Goal: Information Seeking & Learning: Find specific fact

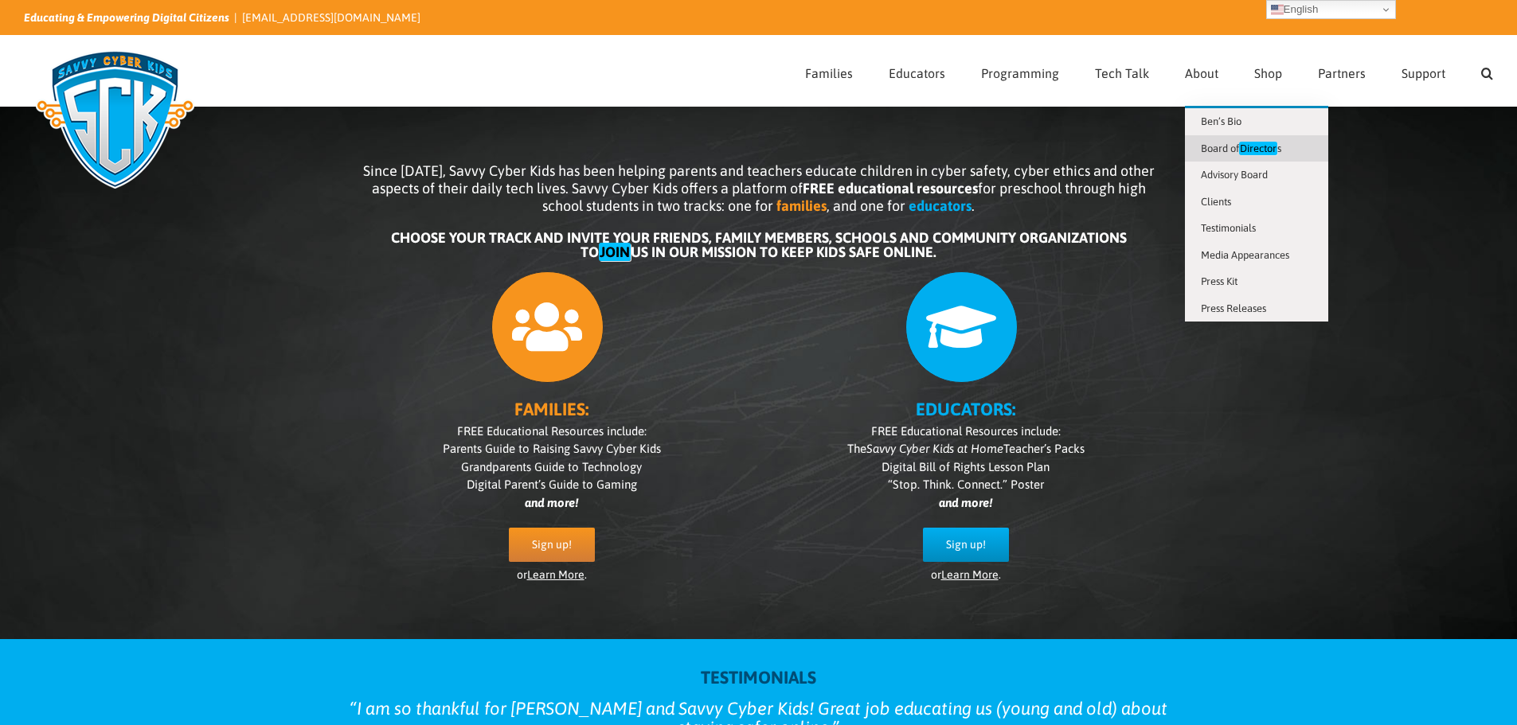
click at [1223, 146] on span "Board of Director s" at bounding box center [1241, 149] width 80 height 14
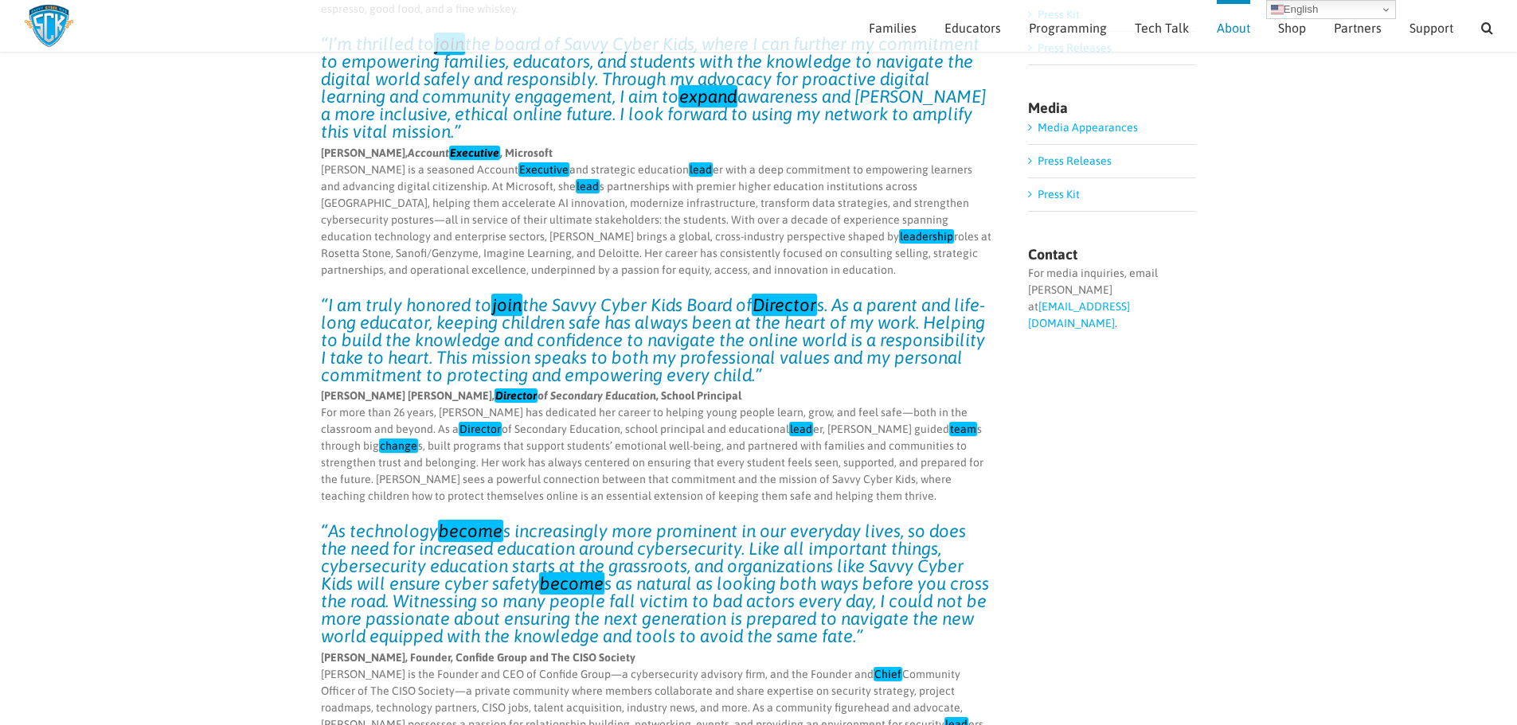
scroll to position [432, 0]
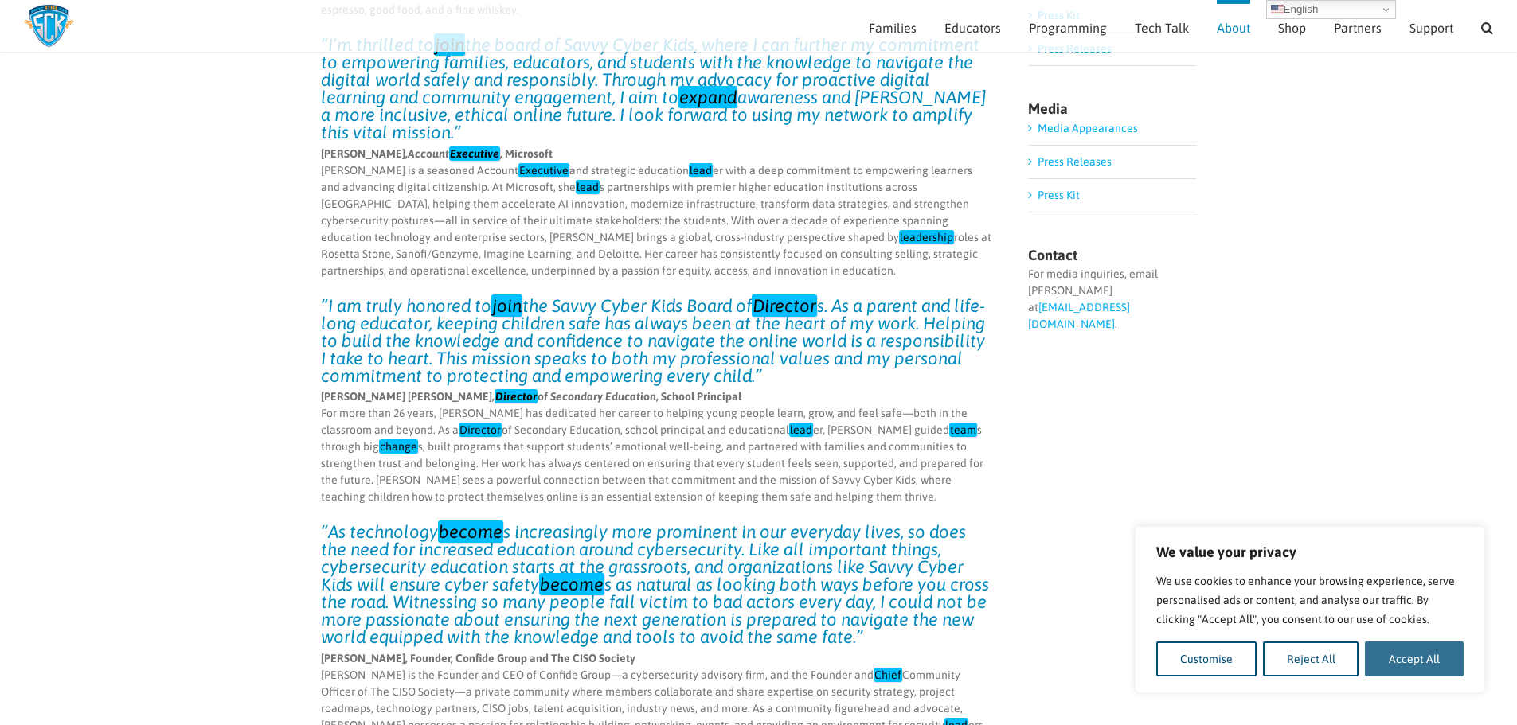
click at [1391, 653] on button "Accept All" at bounding box center [1414, 659] width 99 height 35
checkbox input "true"
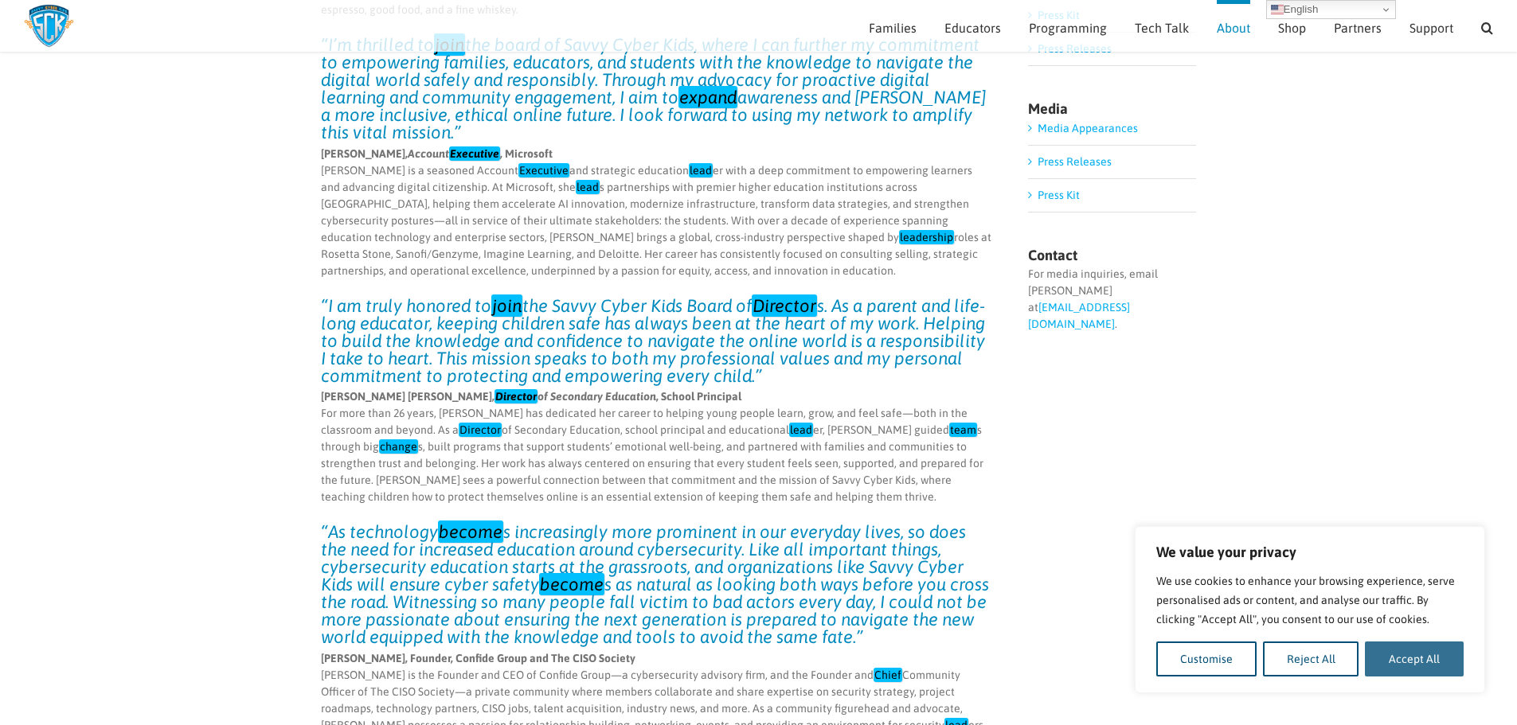
checkbox input "true"
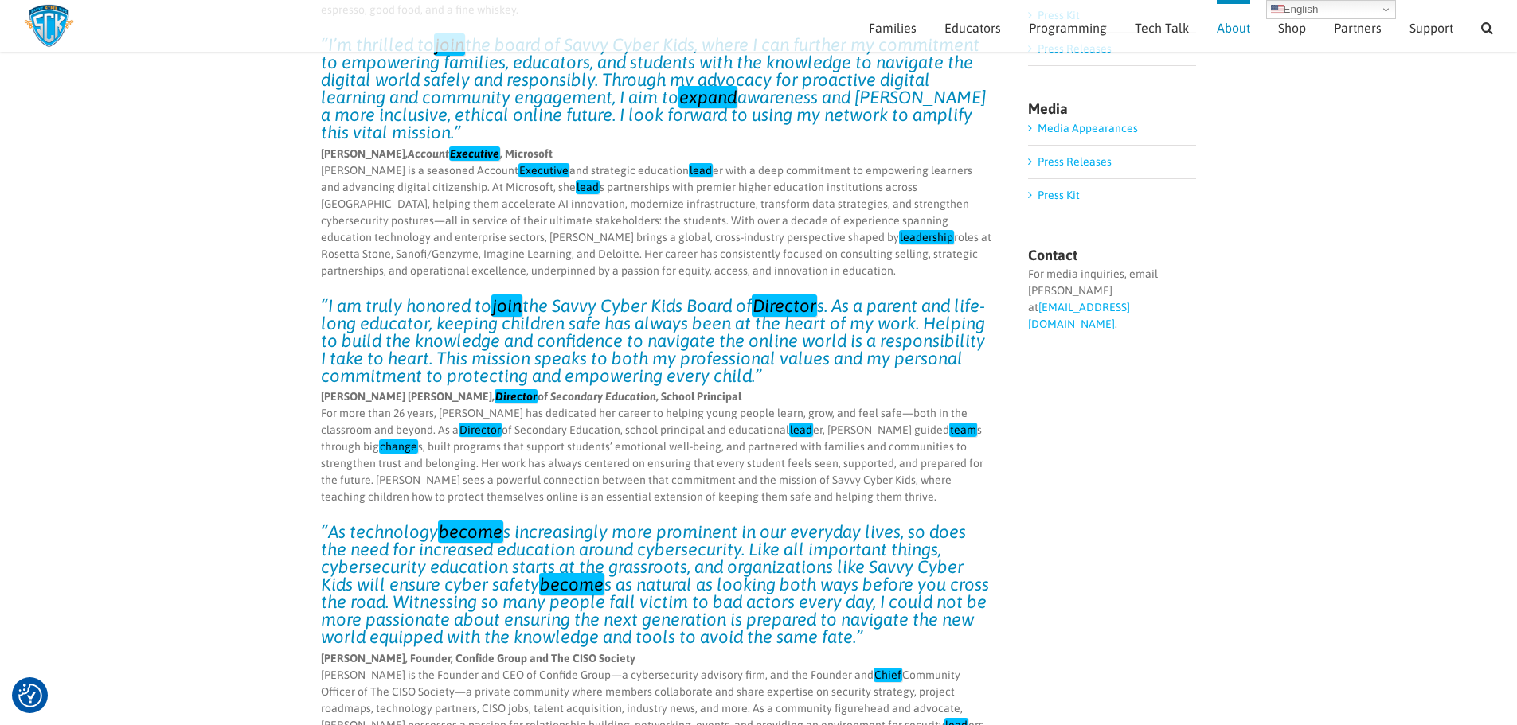
scroll to position [0, 0]
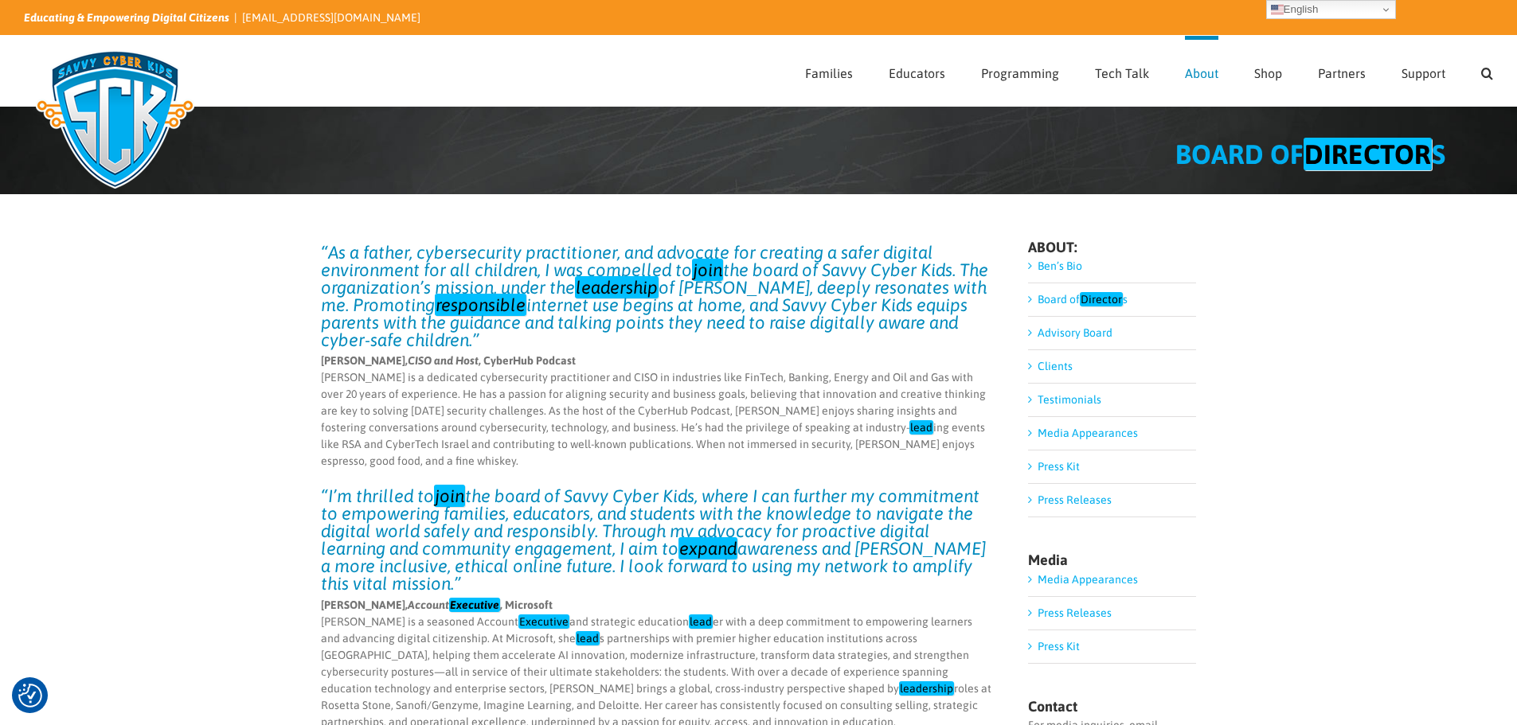
click at [1098, 296] on em "Director" at bounding box center [1101, 299] width 43 height 14
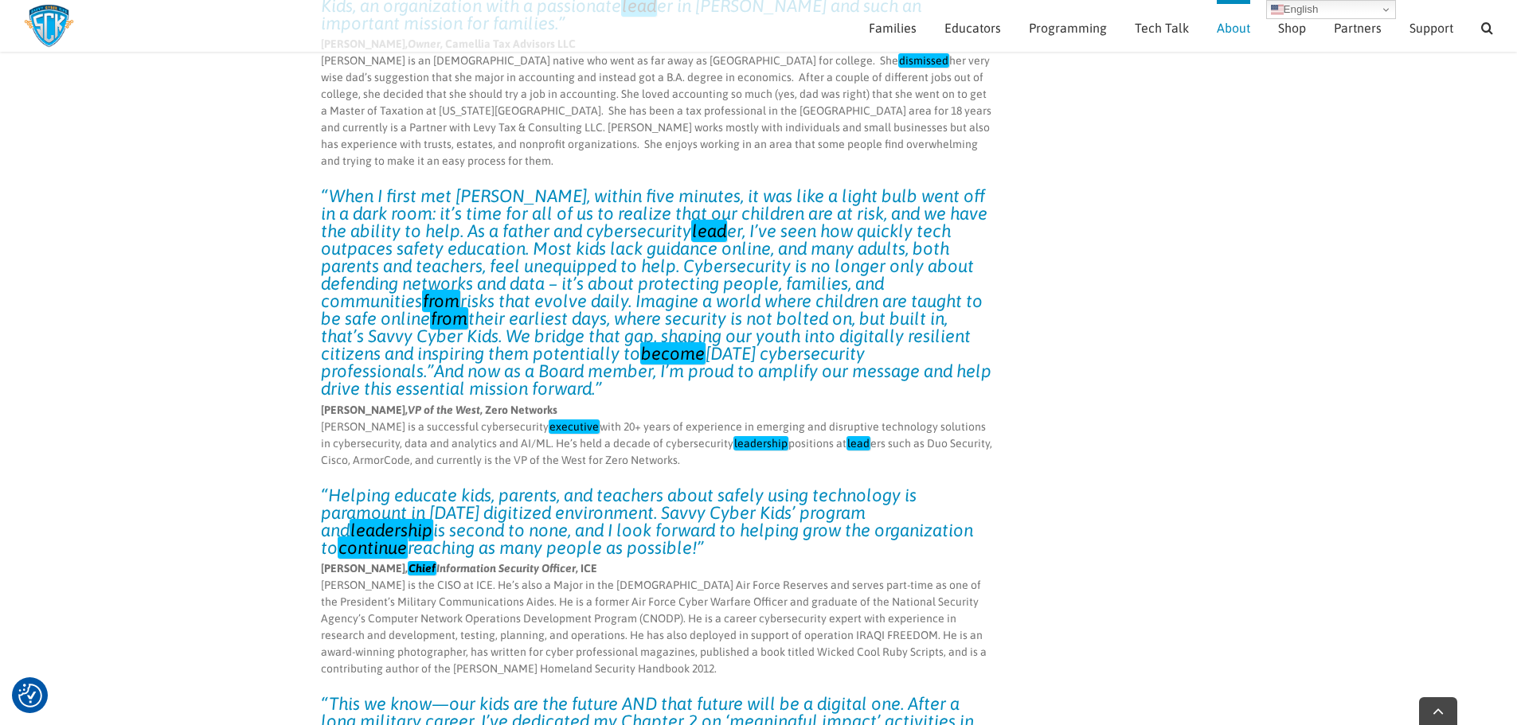
scroll to position [3782, 0]
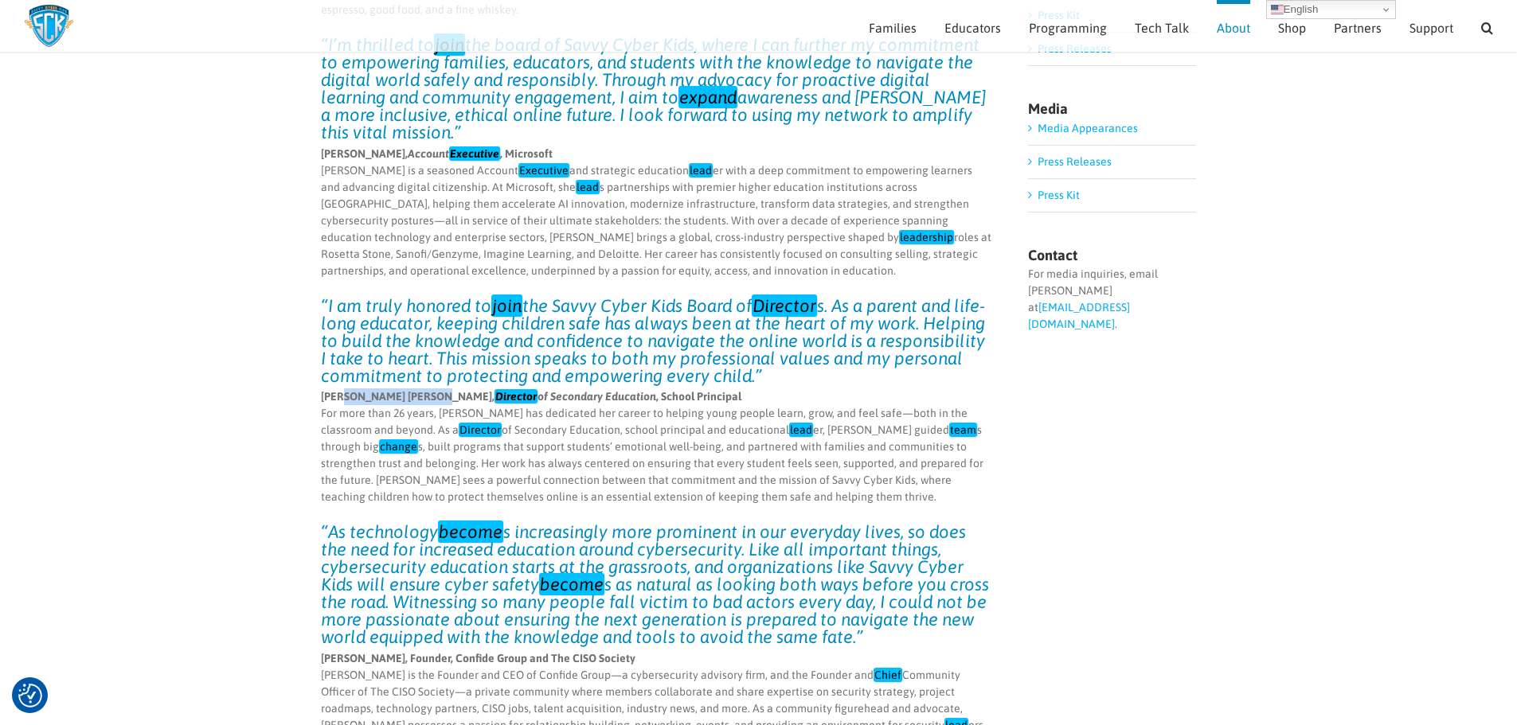
drag, startPoint x: 338, startPoint y: 360, endPoint x: 424, endPoint y: 360, distance: 86.0
click at [424, 389] on strong "[PERSON_NAME] [PERSON_NAME], Director of Secondary Education , School Principal" at bounding box center [531, 396] width 420 height 14
copy strong "[PERSON_NAME]"
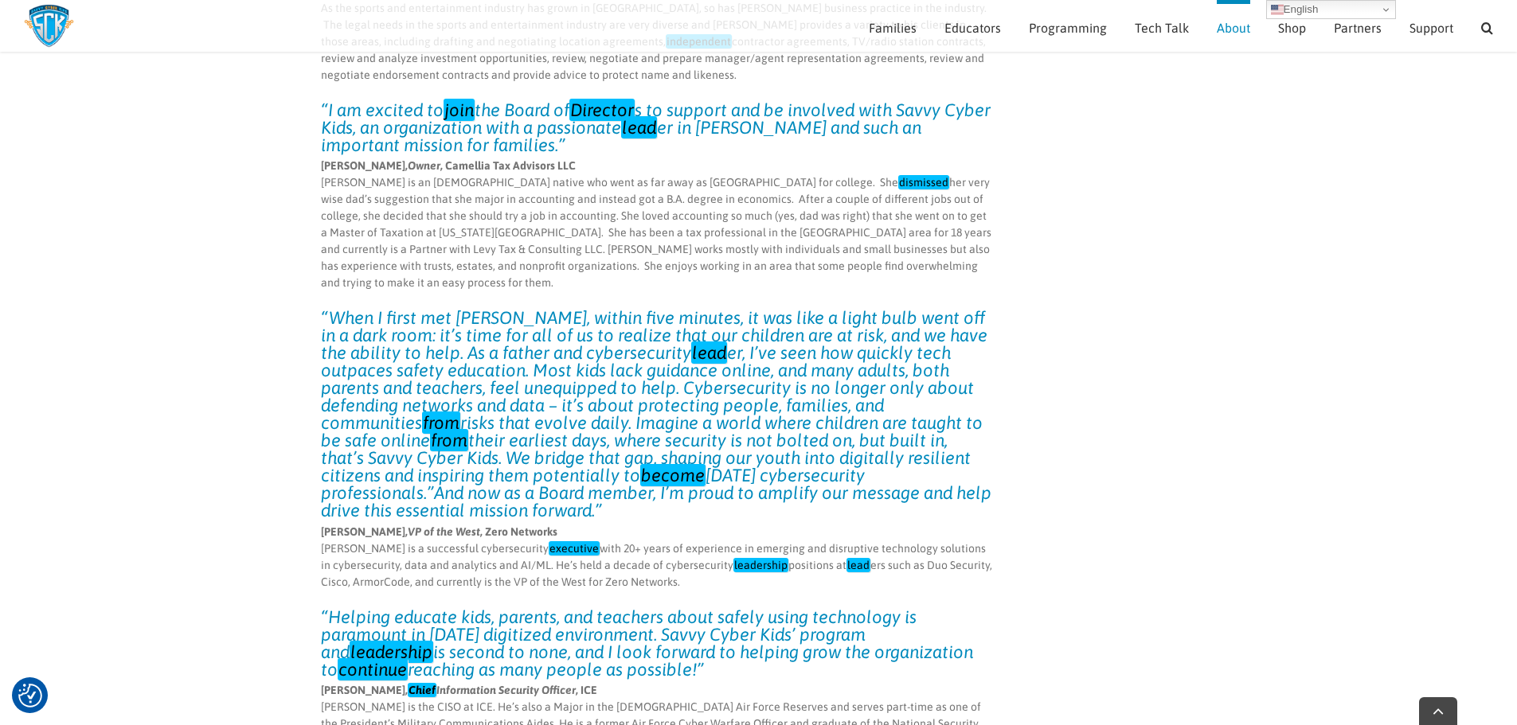
scroll to position [4828, 0]
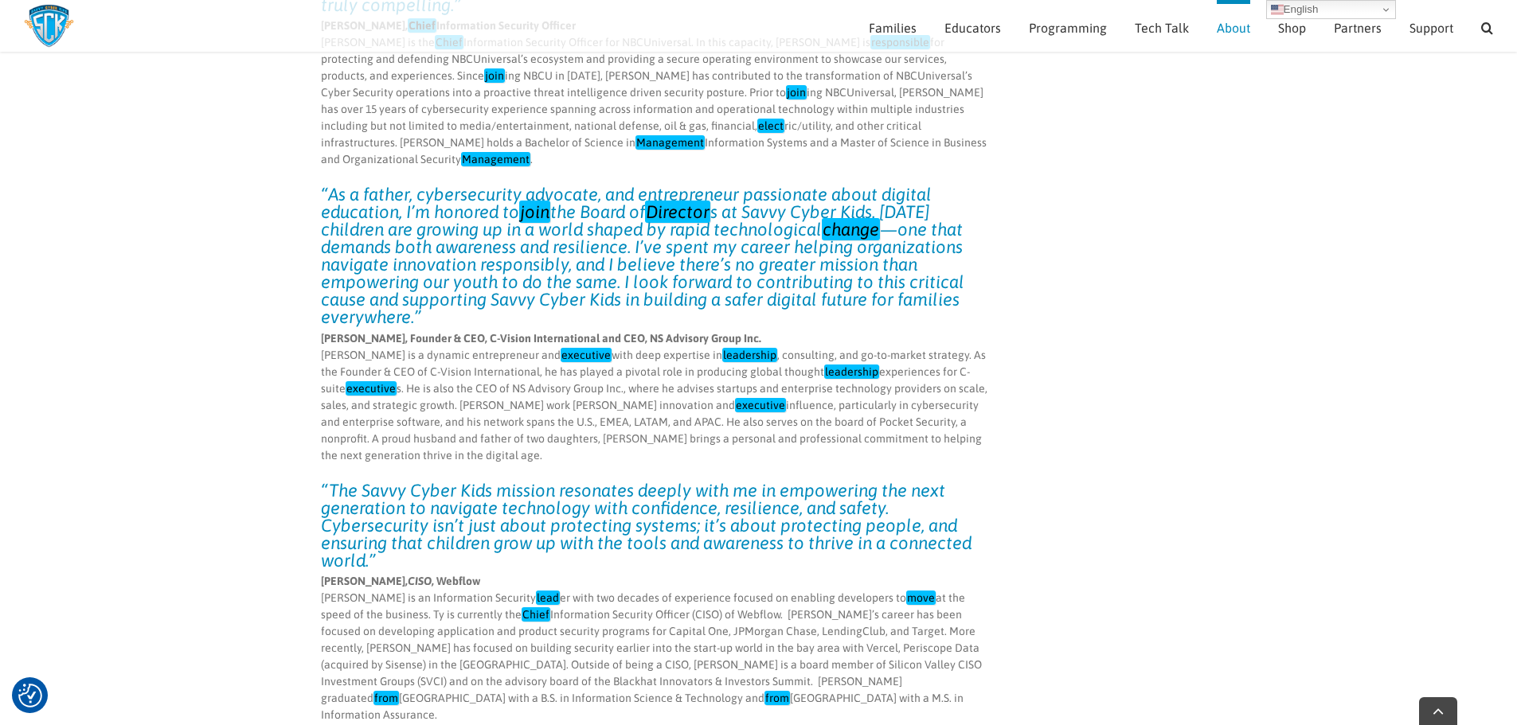
drag, startPoint x: 443, startPoint y: 358, endPoint x: 322, endPoint y: 365, distance: 121.2
click at [322, 573] on p "[PERSON_NAME], CISO , Webflow [PERSON_NAME] is an Information Security lead er …" at bounding box center [657, 648] width 673 height 150
